Goal: Task Accomplishment & Management: Manage account settings

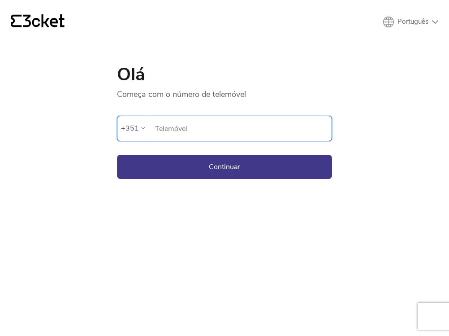
click at [256, 129] on input "Telemóvel" at bounding box center [243, 128] width 177 height 25
type input "916931973"
click at [117, 155] on button "Continuar" at bounding box center [224, 167] width 215 height 24
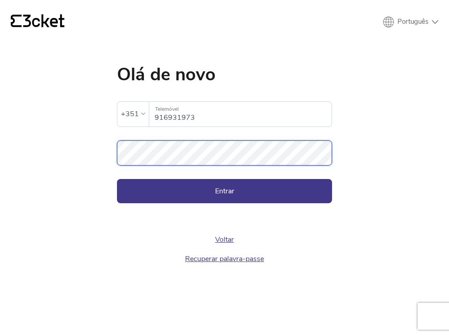
click at [117, 179] on button "Entrar" at bounding box center [224, 191] width 215 height 24
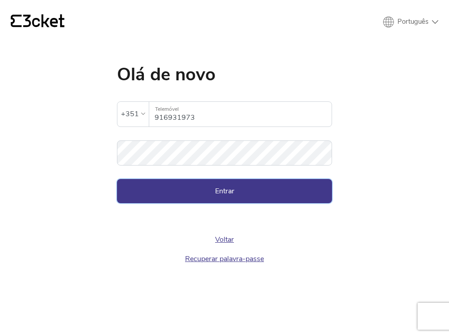
click at [158, 185] on button "Entrar" at bounding box center [224, 191] width 215 height 24
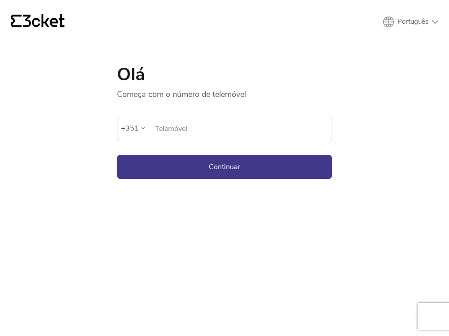
click at [227, 121] on input "Telemóvel" at bounding box center [243, 128] width 177 height 25
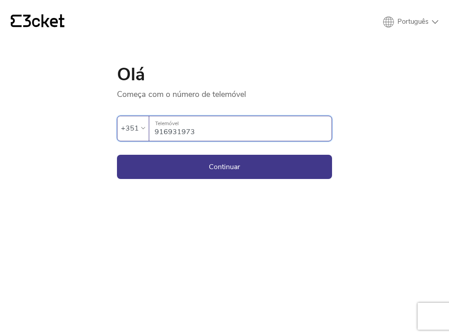
type input "916931973"
click at [117, 155] on button "Continuar" at bounding box center [224, 167] width 215 height 24
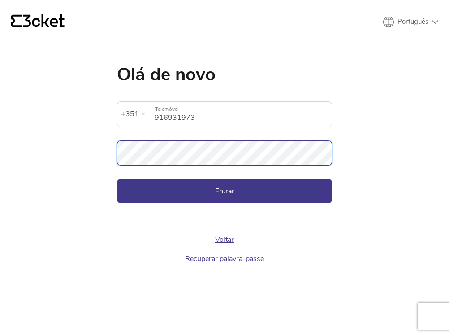
click at [117, 179] on button "Entrar" at bounding box center [224, 191] width 215 height 24
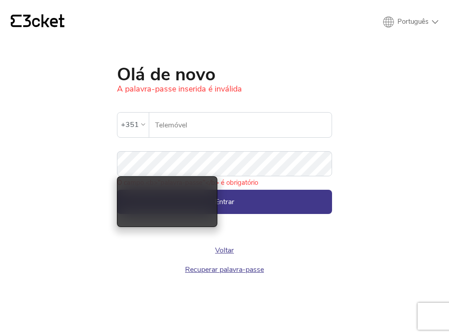
type input "916931973"
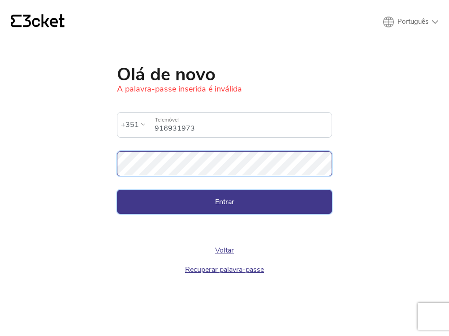
click at [117, 190] on button "Entrar" at bounding box center [224, 202] width 215 height 24
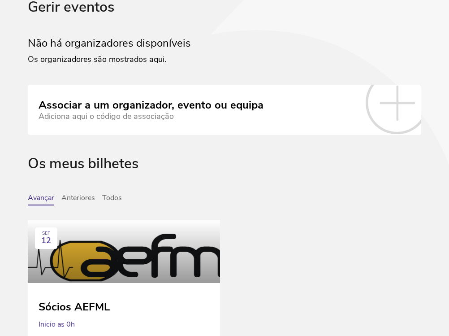
scroll to position [90, 0]
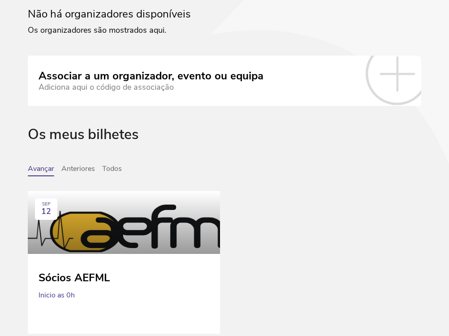
click at [206, 81] on div "Associar a um organizador, evento ou equipa" at bounding box center [151, 76] width 225 height 13
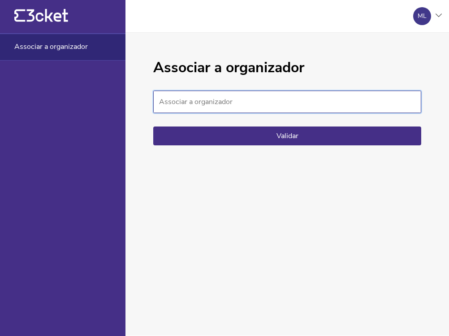
click at [296, 105] on input "Associar a organizador" at bounding box center [287, 102] width 268 height 22
paste input "934538c8254d4b95bc053f4c88c1d7d3"
type input "934538c8254d4b95bc053f4c88c1d7d3"
click at [153, 126] on button "Validar" at bounding box center [287, 135] width 268 height 19
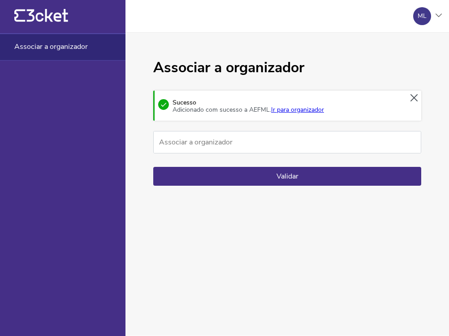
click at [302, 110] on link "Ir para organizador" at bounding box center [297, 109] width 53 height 9
